Goal: Navigation & Orientation: Find specific page/section

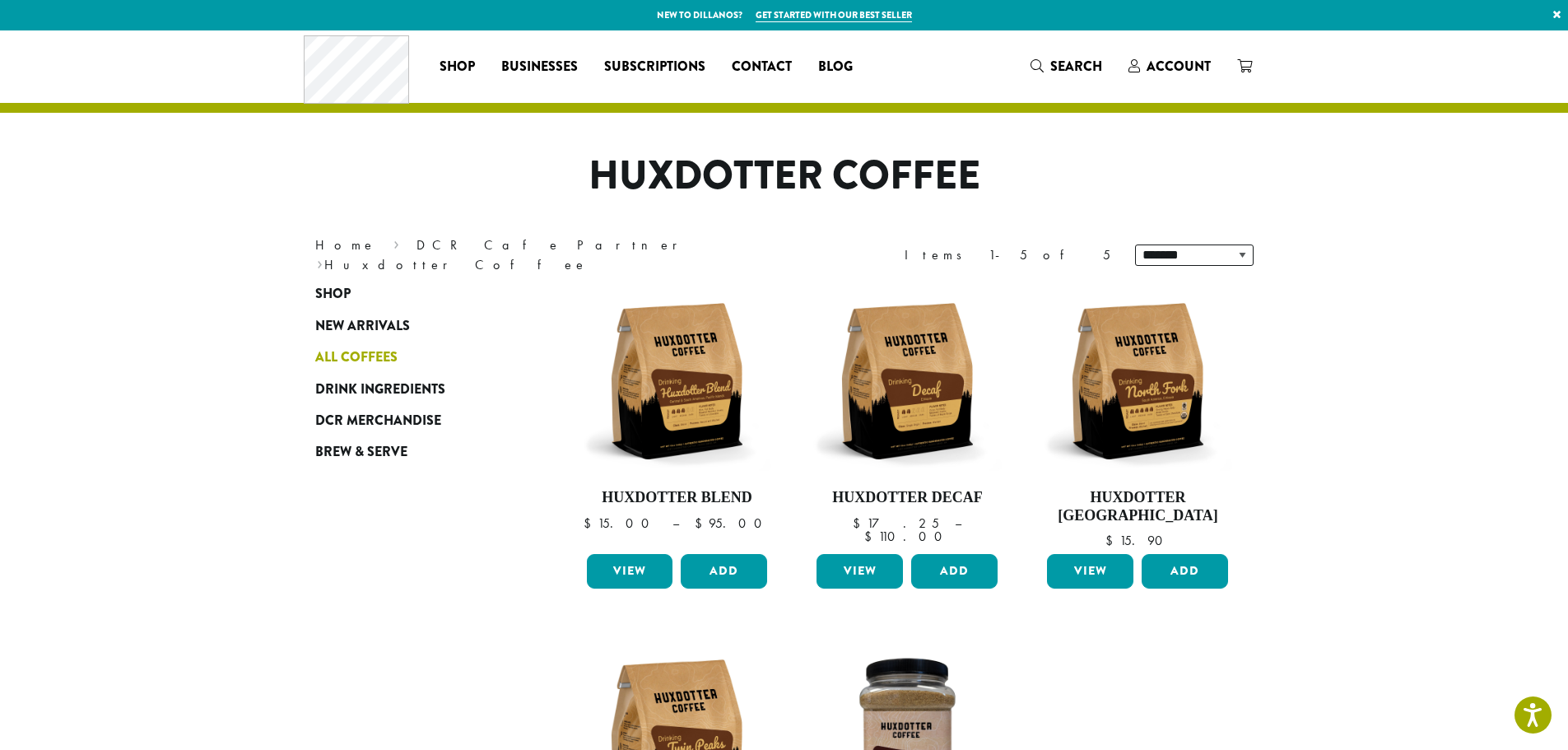
click at [374, 357] on span "All Coffees" at bounding box center [356, 357] width 82 height 20
click at [379, 357] on span "All Coffees" at bounding box center [356, 357] width 82 height 20
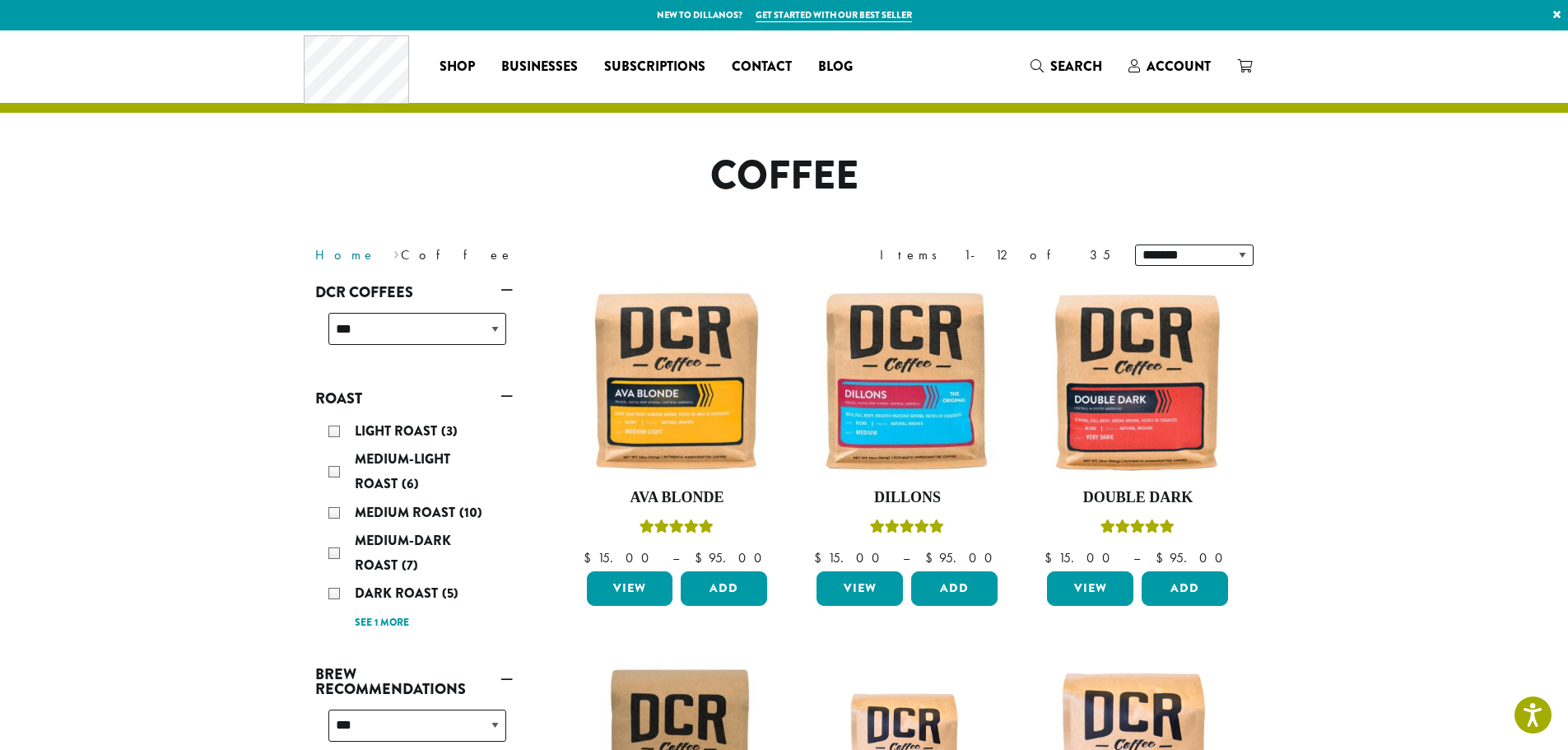
click at [336, 255] on link "Home" at bounding box center [345, 255] width 61 height 18
